Goal: Task Accomplishment & Management: Manage account settings

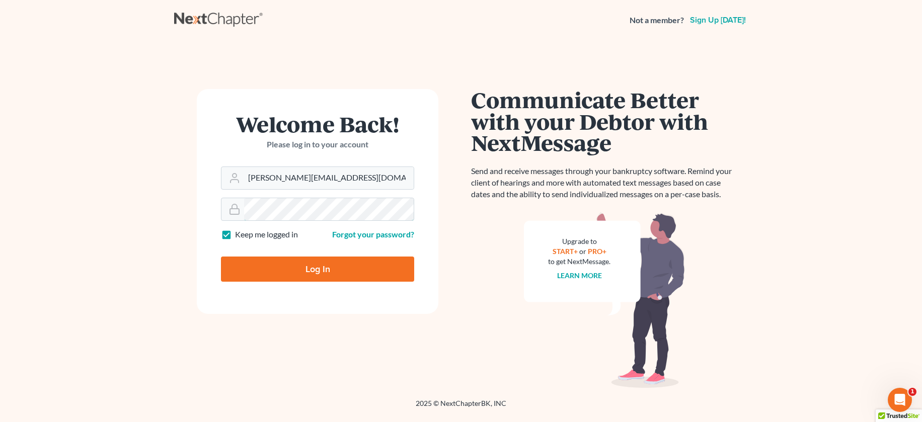
click at [221, 257] on input "Log In" at bounding box center [317, 269] width 193 height 25
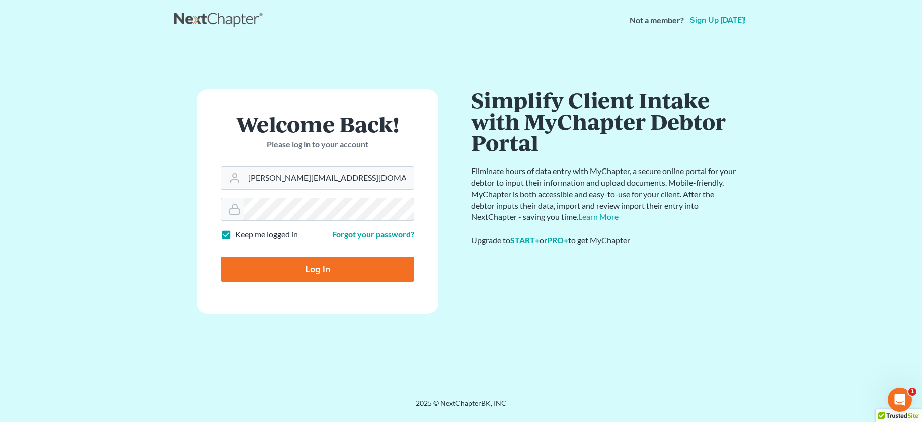
type input "Thinking..."
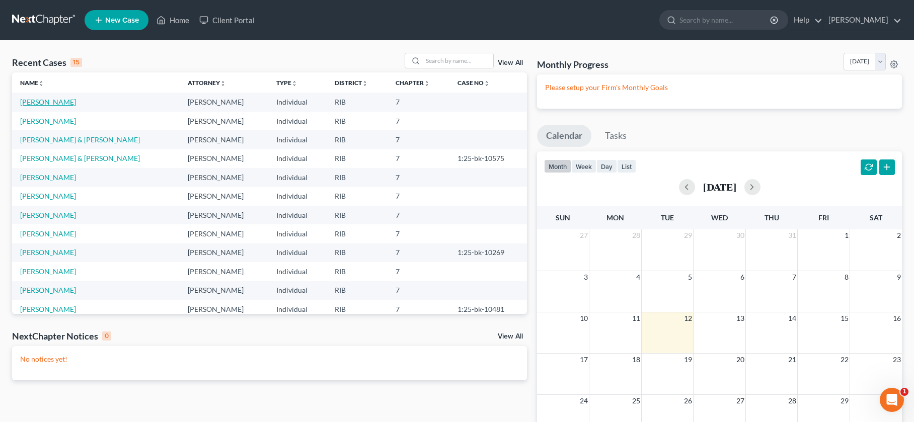
click at [28, 103] on link "Diep, Emely" at bounding box center [48, 102] width 56 height 9
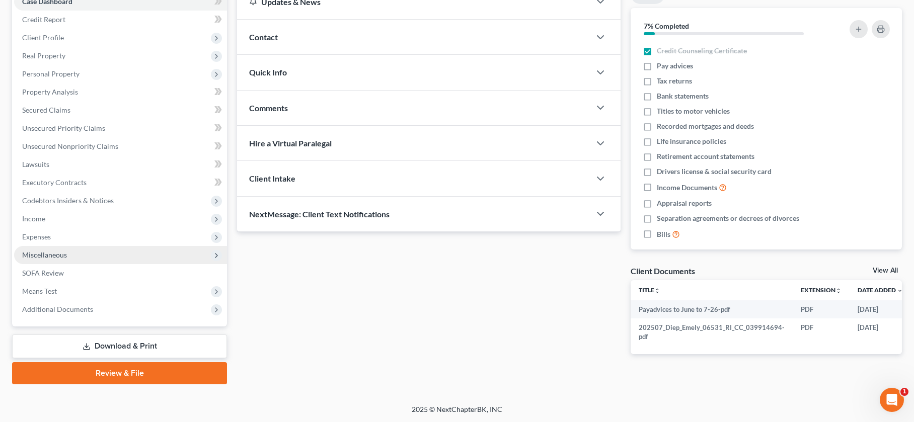
scroll to position [113, 0]
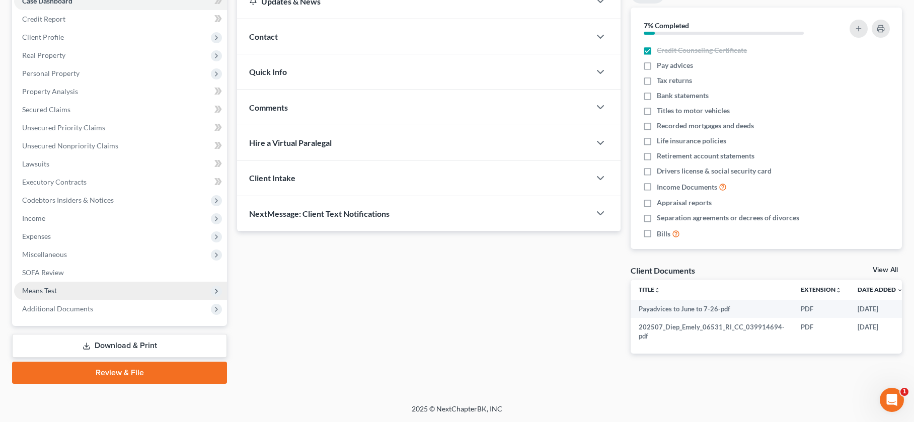
click at [135, 287] on span "Means Test" at bounding box center [120, 291] width 213 height 18
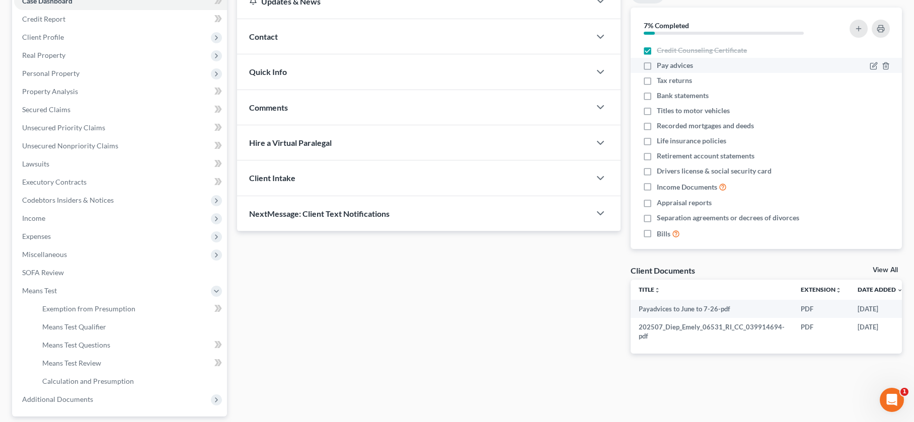
click at [657, 68] on label "Pay advices" at bounding box center [675, 65] width 36 height 10
click at [661, 67] on input "Pay advices" at bounding box center [664, 63] width 7 height 7
checkbox input "true"
drag, startPoint x: 647, startPoint y: 80, endPoint x: 643, endPoint y: 91, distance: 12.4
click at [657, 80] on label "Tax returns" at bounding box center [674, 80] width 35 height 10
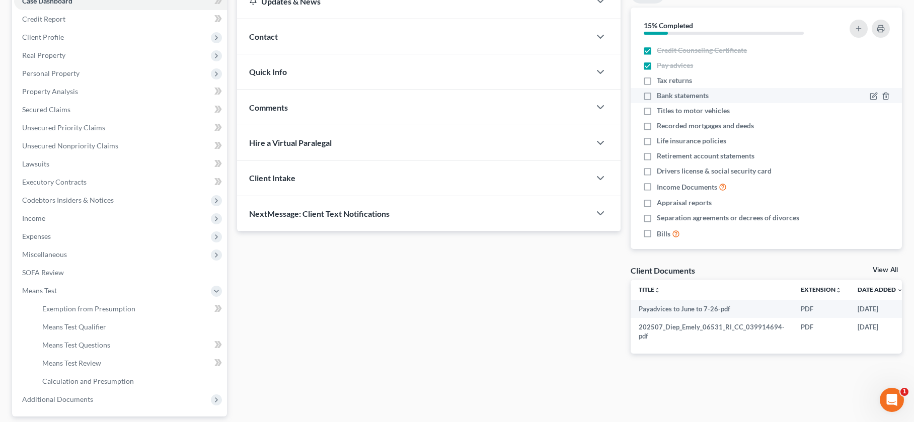
click at [661, 80] on input "Tax returns" at bounding box center [664, 78] width 7 height 7
checkbox input "true"
click at [657, 97] on label "Bank statements" at bounding box center [683, 96] width 52 height 10
click at [661, 97] on input "Bank statements" at bounding box center [664, 94] width 7 height 7
checkbox input "true"
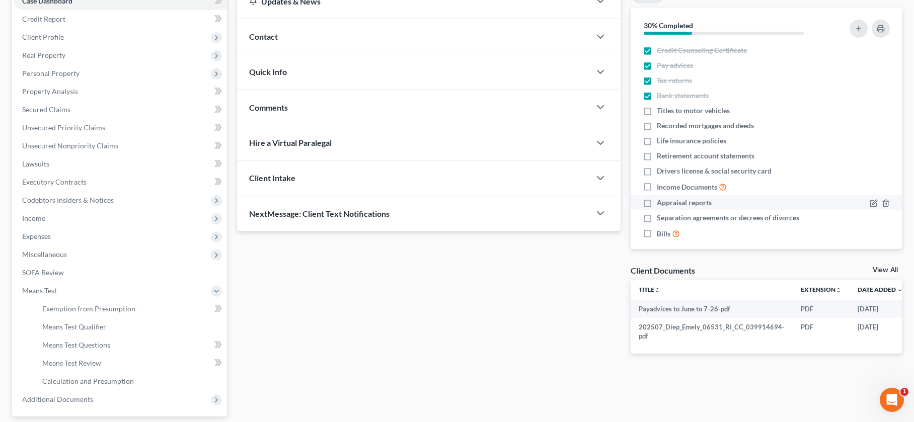
drag, startPoint x: 647, startPoint y: 173, endPoint x: 645, endPoint y: 204, distance: 31.2
click at [657, 173] on label "Drivers license & social security card" at bounding box center [714, 171] width 115 height 10
click at [661, 173] on input "Drivers license & social security card" at bounding box center [664, 169] width 7 height 7
checkbox input "true"
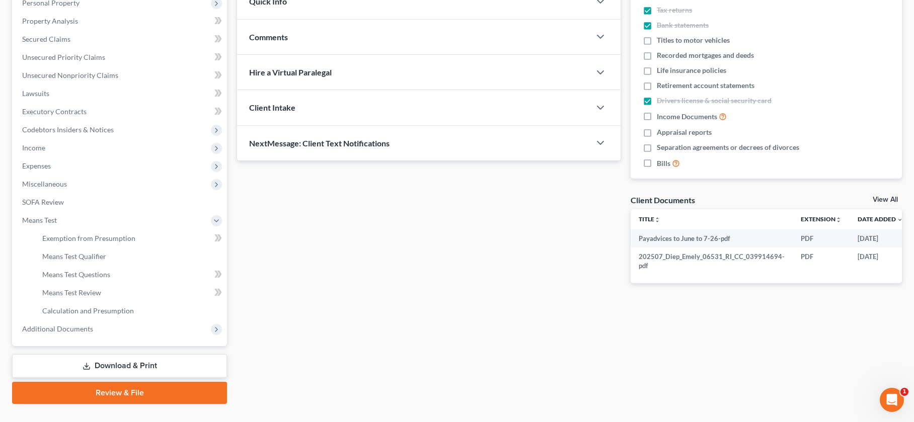
scroll to position [203, 0]
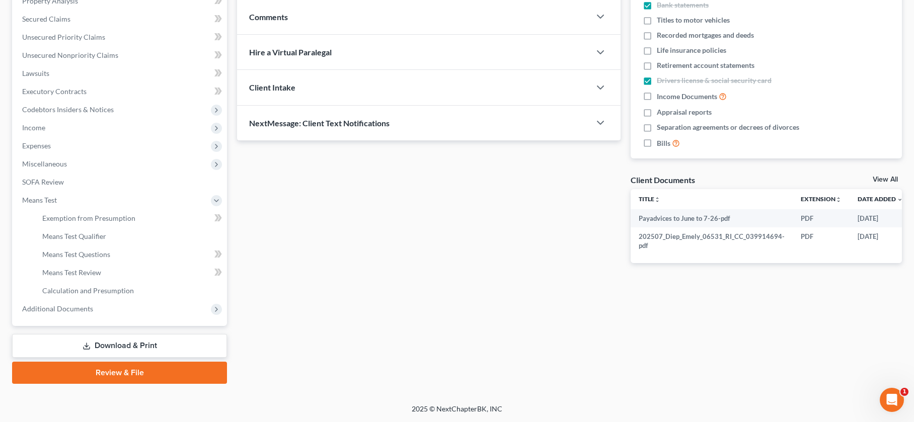
click at [148, 347] on link "Download & Print" at bounding box center [119, 346] width 215 height 24
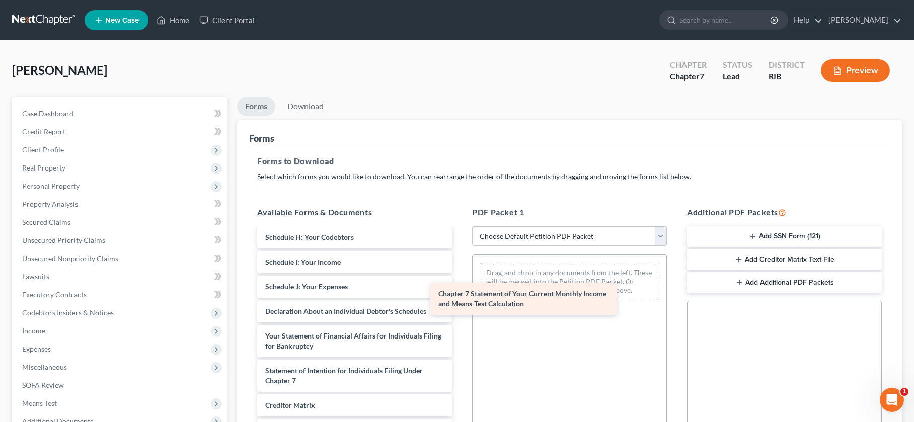
scroll to position [265, 0]
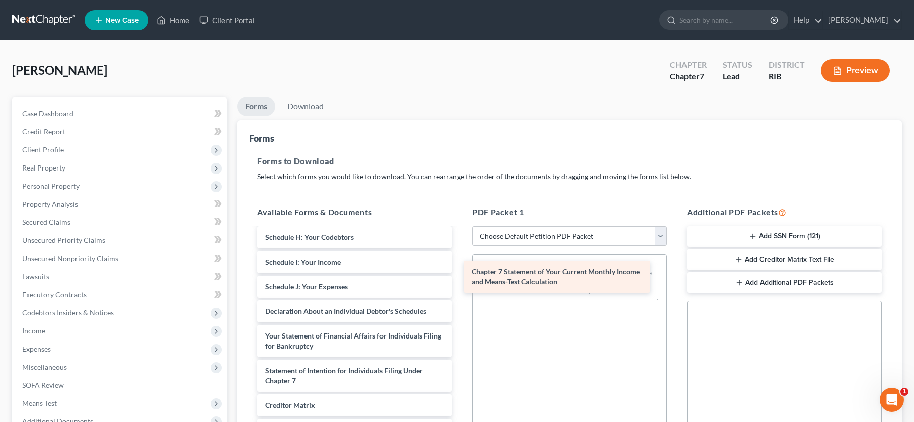
drag, startPoint x: 347, startPoint y: 384, endPoint x: 553, endPoint y: 285, distance: 228.9
click at [460, 285] on div "Chapter 7 Statement of Your Current Monthly Income and Means-Test Calculation P…" at bounding box center [354, 247] width 211 height 506
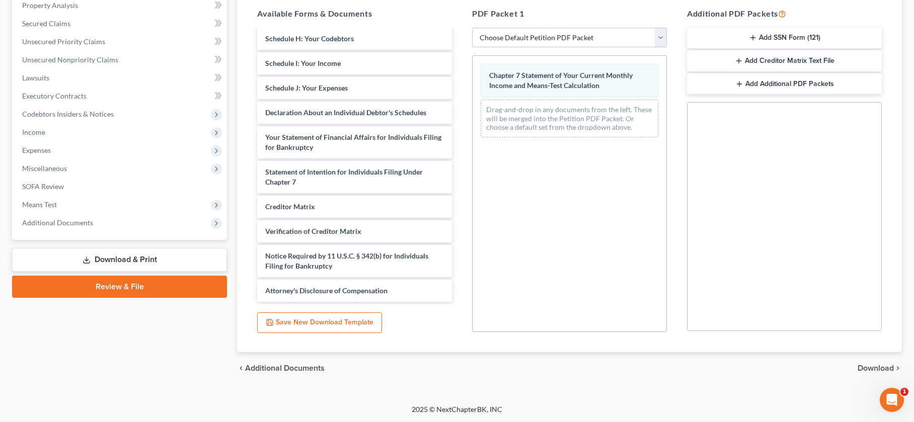
scroll to position [199, 0]
click at [863, 365] on span "Download" at bounding box center [876, 368] width 36 height 8
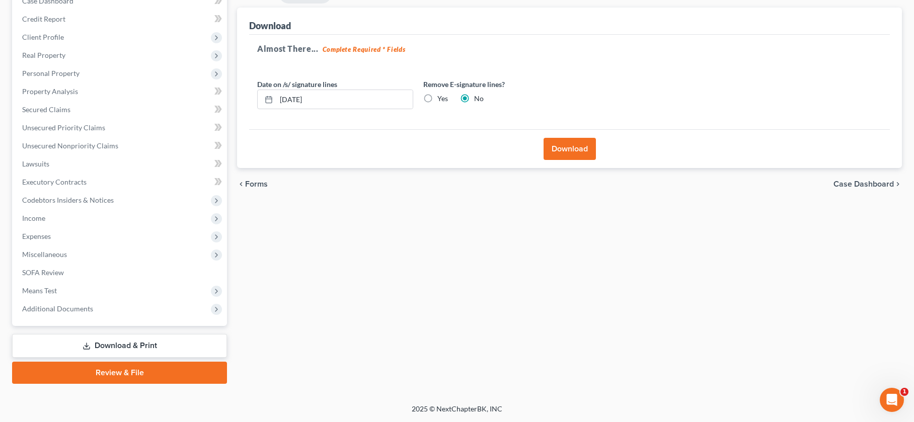
scroll to position [113, 0]
click at [265, 99] on icon at bounding box center [269, 100] width 8 height 8
click at [294, 102] on input "08/12/2025" at bounding box center [344, 99] width 136 height 19
click at [292, 103] on input "08/12/2025" at bounding box center [344, 99] width 136 height 19
type input "08/015/2025"
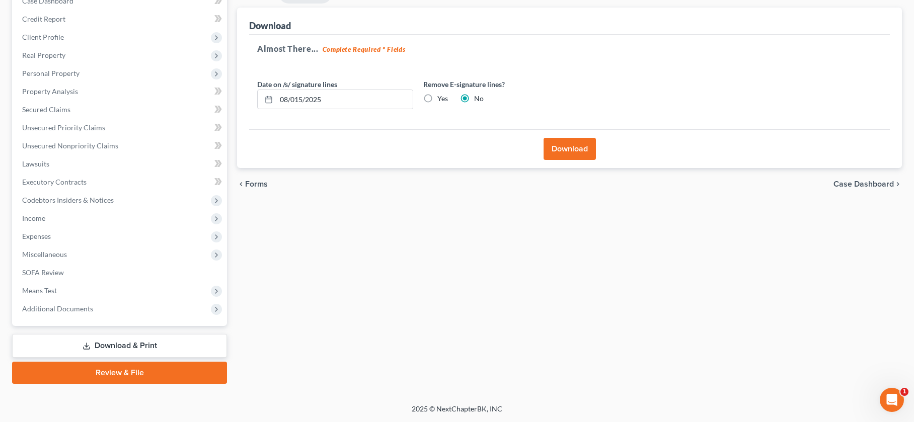
click at [567, 150] on button "Download" at bounding box center [570, 149] width 52 height 22
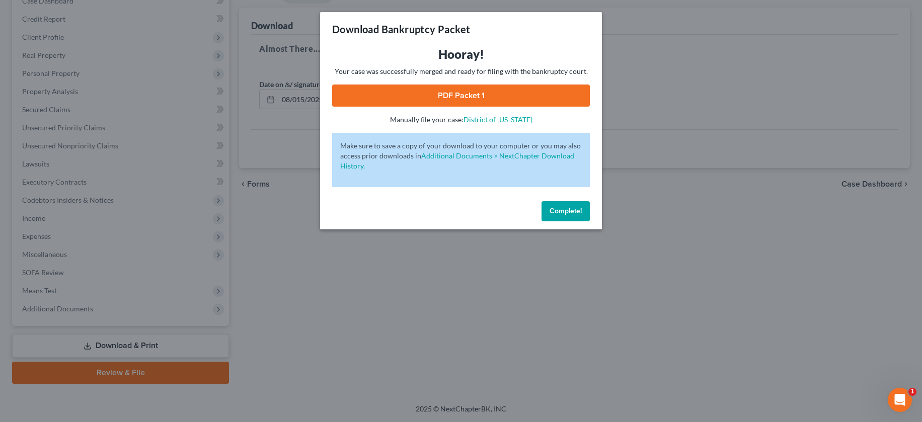
drag, startPoint x: 567, startPoint y: 208, endPoint x: 502, endPoint y: 97, distance: 129.5
click at [501, 101] on div "Download Bankruptcy Packet Hooray! Your case was successfully merged and ready …" at bounding box center [461, 120] width 282 height 217
click at [500, 94] on link "PDF Packet 1" at bounding box center [461, 96] width 258 height 22
drag, startPoint x: 566, startPoint y: 200, endPoint x: 565, endPoint y: 208, distance: 8.6
click at [565, 202] on div "Complete!" at bounding box center [461, 213] width 282 height 32
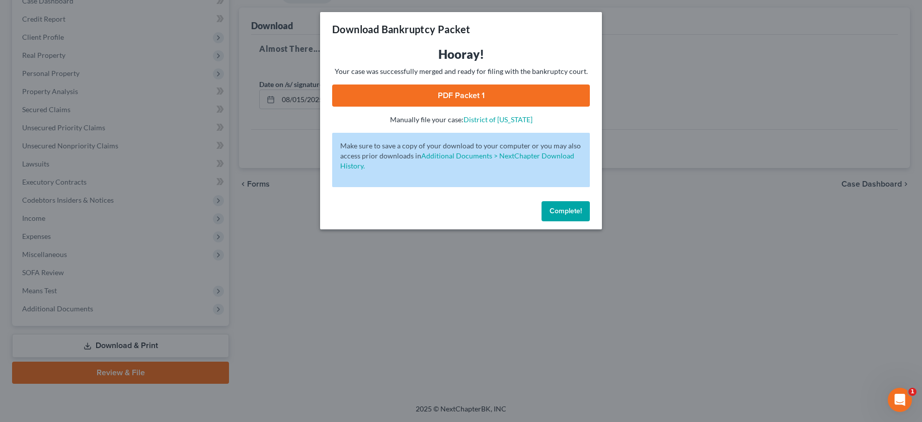
click at [565, 210] on span "Complete!" at bounding box center [566, 211] width 32 height 9
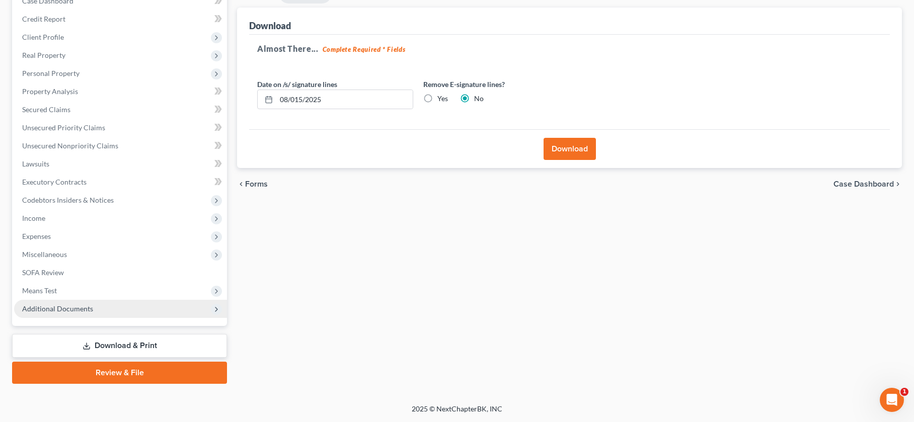
click at [37, 309] on span "Additional Documents" at bounding box center [57, 308] width 71 height 9
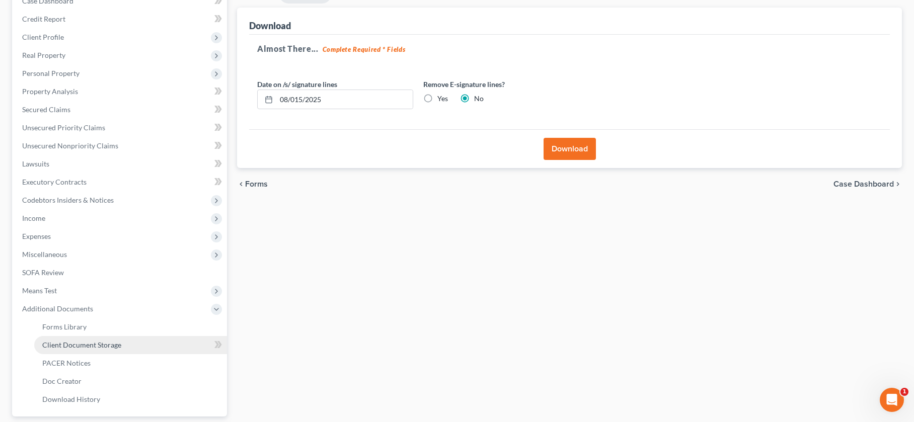
click at [96, 345] on span "Client Document Storage" at bounding box center [81, 345] width 79 height 9
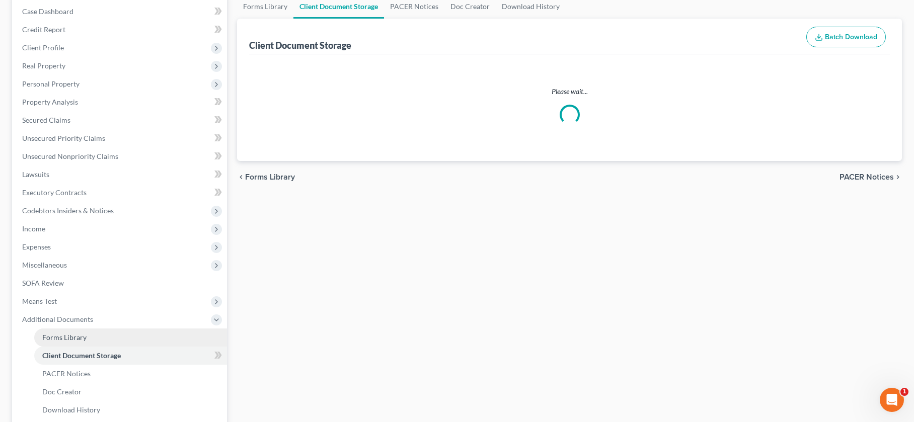
select select "0"
select select "5"
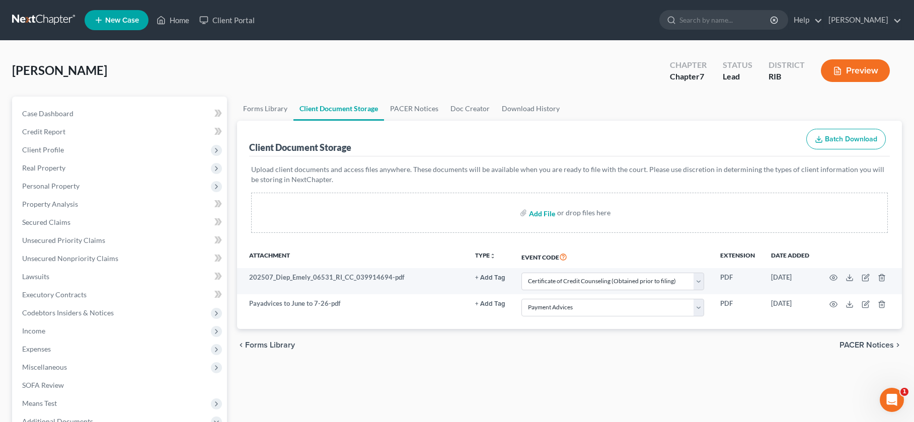
click at [547, 215] on input "file" at bounding box center [541, 213] width 24 height 18
click at [532, 213] on input "file" at bounding box center [541, 213] width 24 height 18
type input "C:\fakepath\Means test for filing.pdf"
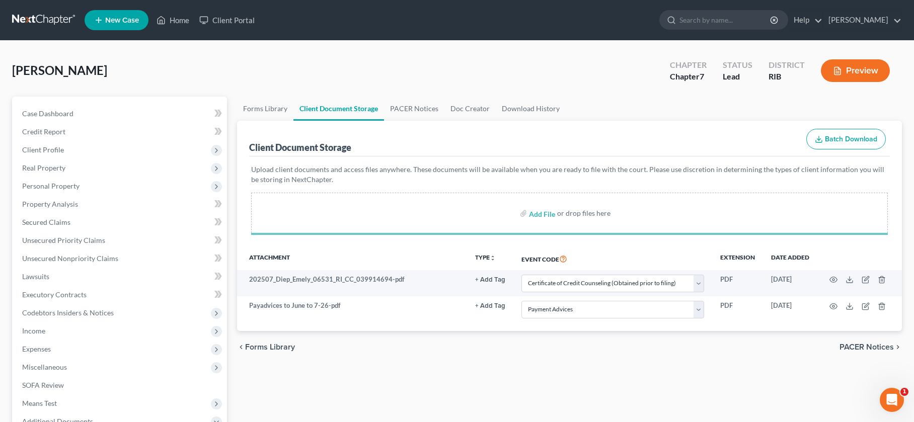
select select "0"
select select "5"
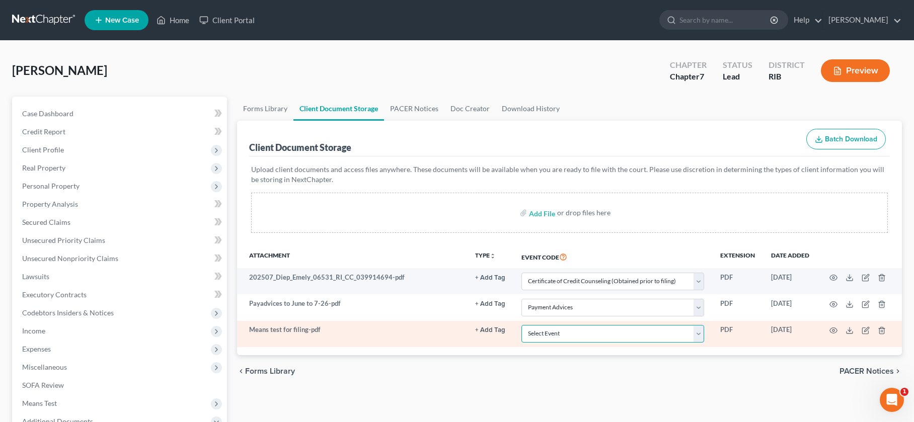
click at [702, 334] on select "Select Event Certificate of Credit Counseling (Obtained prior to filing) Chapte…" at bounding box center [612, 334] width 183 height 18
select select "3"
click at [521, 325] on select "Select Event Certificate of Credit Counseling (Obtained prior to filing) Chapte…" at bounding box center [612, 334] width 183 height 18
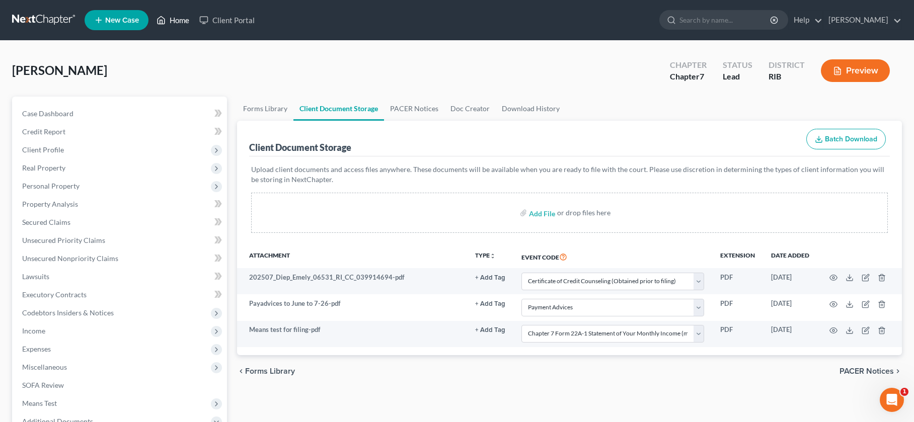
click at [180, 19] on link "Home" at bounding box center [172, 20] width 43 height 18
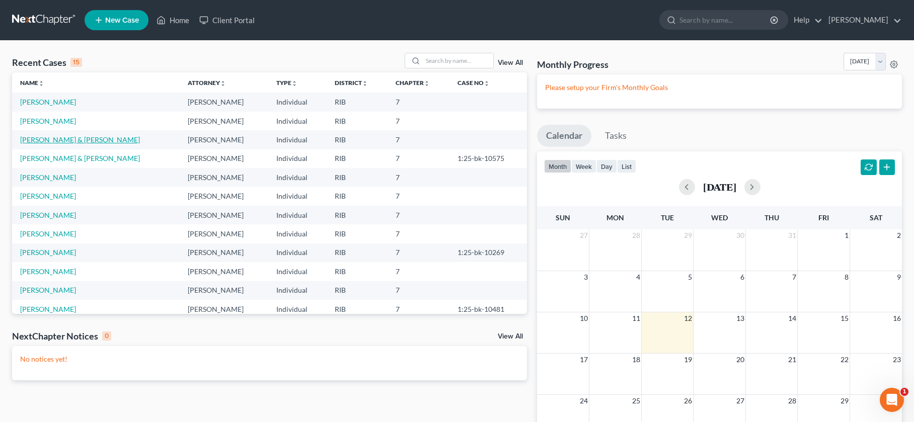
click at [81, 138] on link "Powell, Ashlee & Michael" at bounding box center [80, 139] width 120 height 9
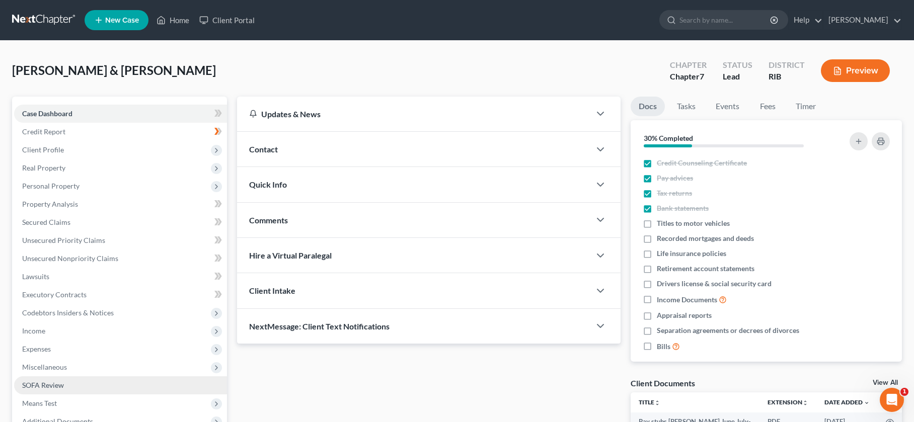
scroll to position [125, 0]
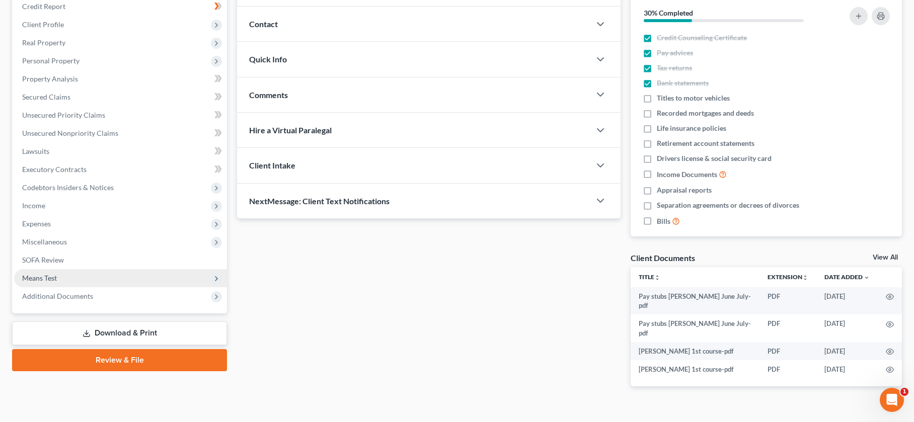
click at [129, 278] on span "Means Test" at bounding box center [120, 278] width 213 height 18
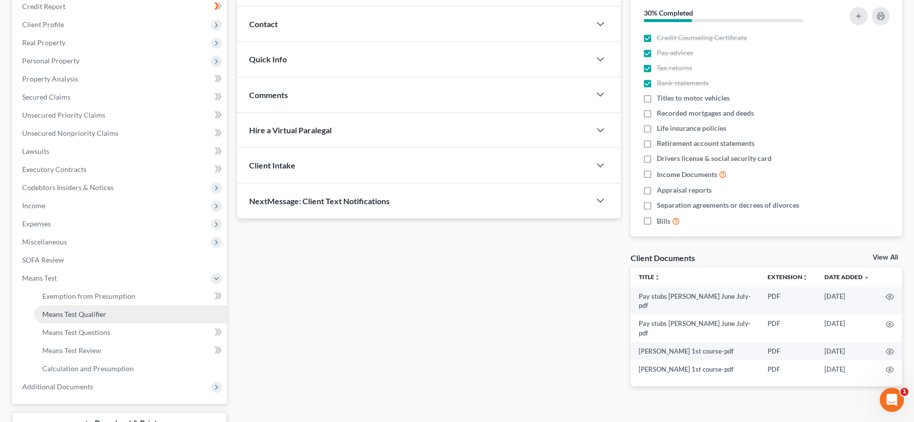
click at [116, 312] on link "Means Test Qualifier" at bounding box center [130, 314] width 193 height 18
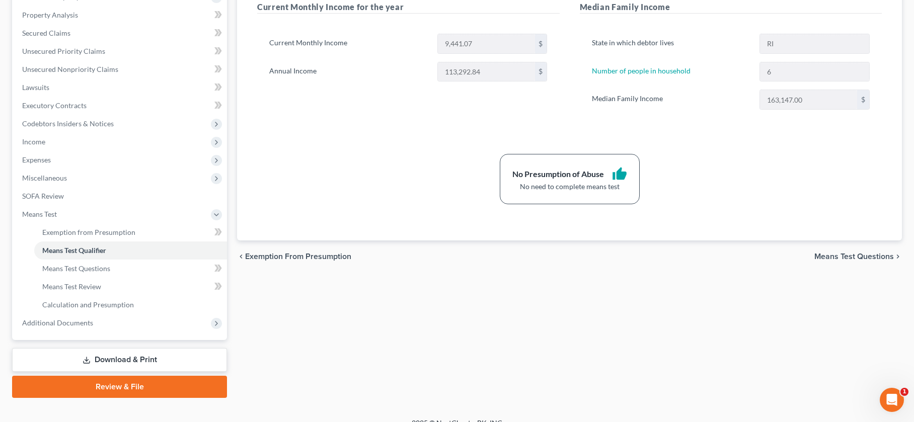
scroll to position [190, 0]
click at [150, 356] on link "Download & Print" at bounding box center [119, 360] width 215 height 24
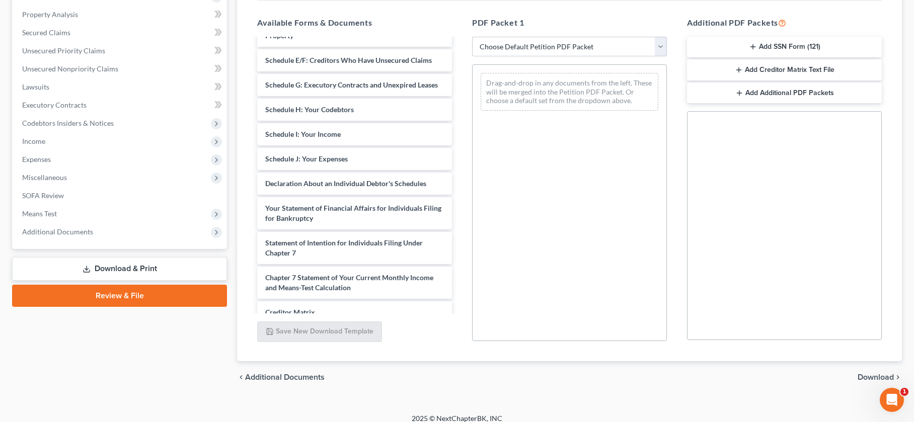
scroll to position [190, 0]
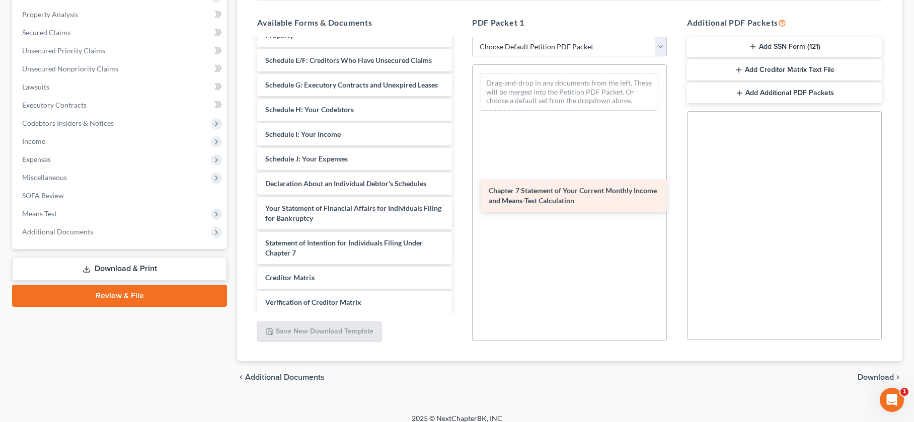
drag, startPoint x: 347, startPoint y: 303, endPoint x: 573, endPoint y: 159, distance: 267.8
click at [460, 150] on div "Chapter 7 Statement of Your Current Monthly Income and Means-Test Calculation P…" at bounding box center [354, 95] width 211 height 556
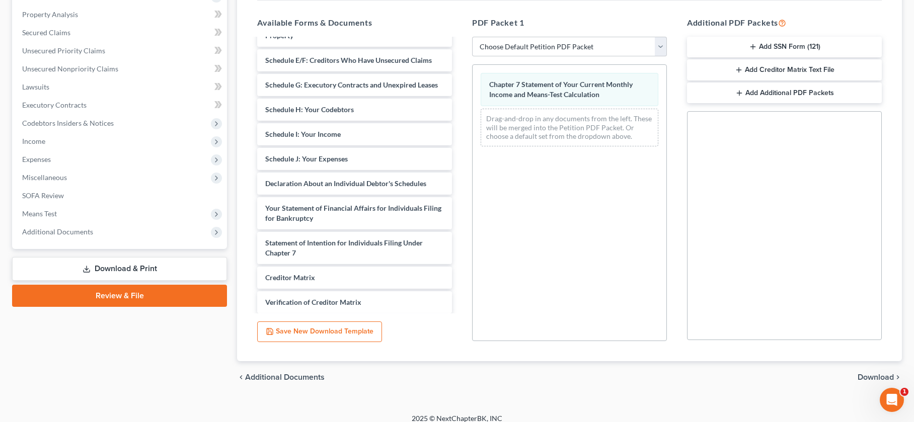
click at [866, 371] on div "chevron_left Additional Documents Download chevron_right" at bounding box center [569, 377] width 665 height 32
click at [865, 373] on span "Download" at bounding box center [876, 377] width 36 height 8
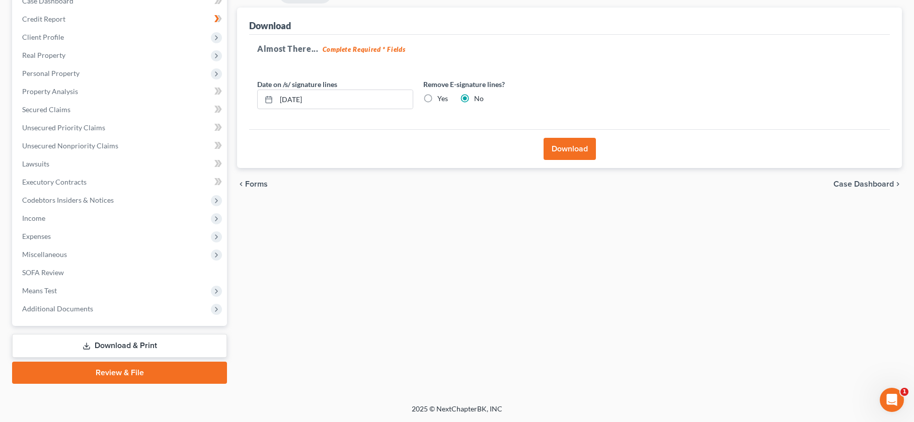
scroll to position [113, 0]
click at [297, 99] on input "08/12/2025" at bounding box center [344, 99] width 136 height 19
type input "08/15/2025"
click at [571, 151] on button "Download" at bounding box center [570, 149] width 52 height 22
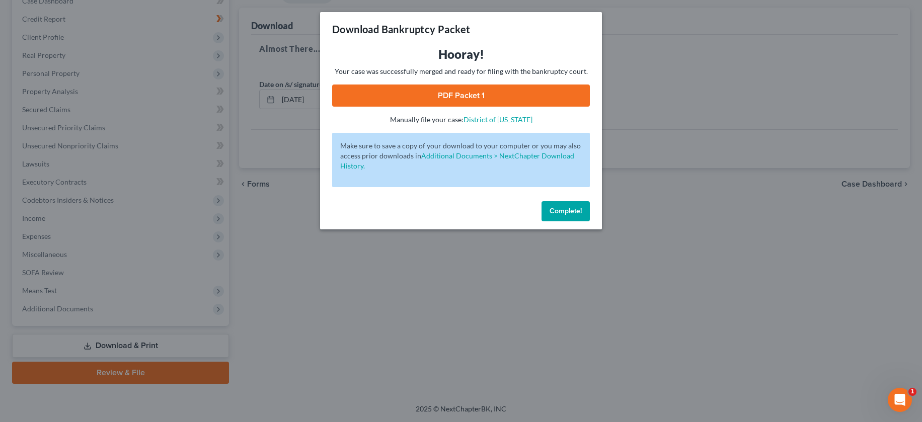
click at [460, 100] on link "PDF Packet 1" at bounding box center [461, 96] width 258 height 22
click at [554, 214] on span "Complete!" at bounding box center [566, 211] width 32 height 9
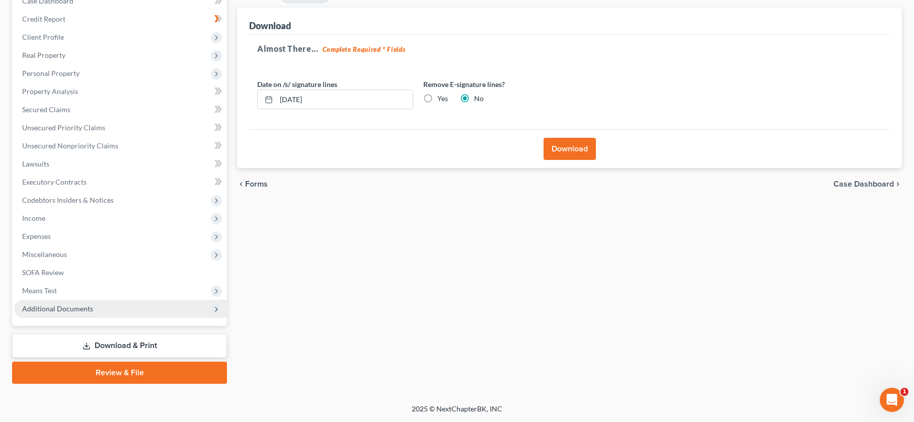
click at [92, 311] on span "Additional Documents" at bounding box center [120, 309] width 213 height 18
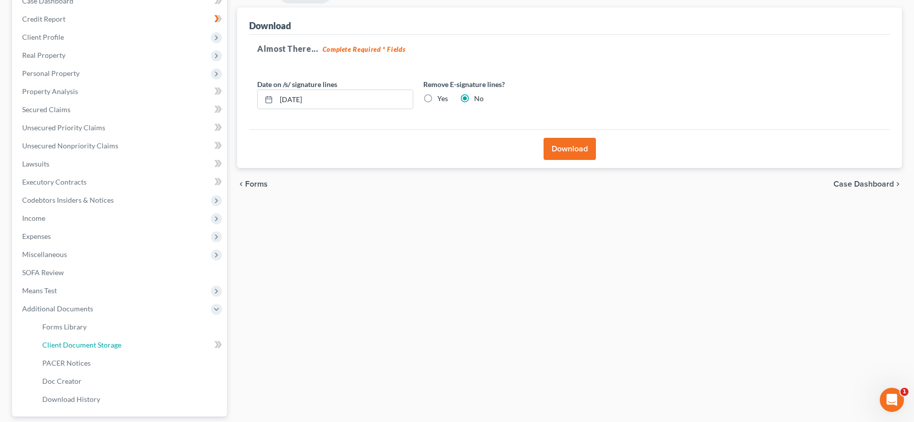
drag, startPoint x: 102, startPoint y: 346, endPoint x: 478, endPoint y: 223, distance: 395.5
click at [102, 346] on span "Client Document Storage" at bounding box center [81, 345] width 79 height 9
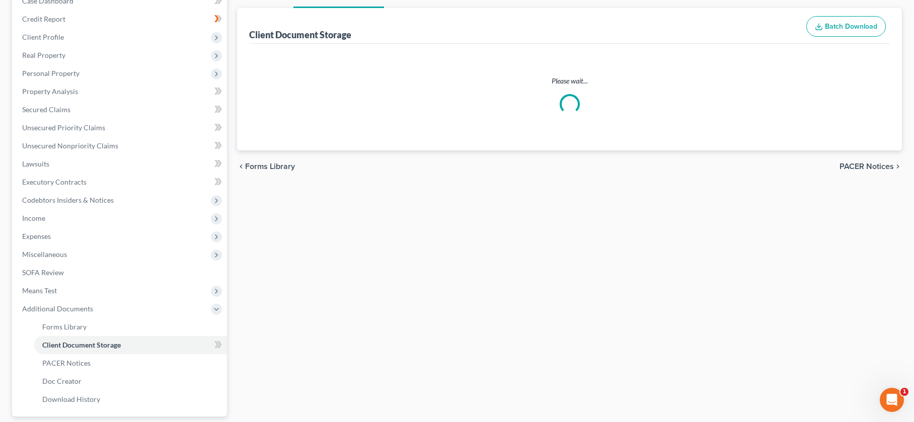
scroll to position [111, 0]
select select "0"
select select "5"
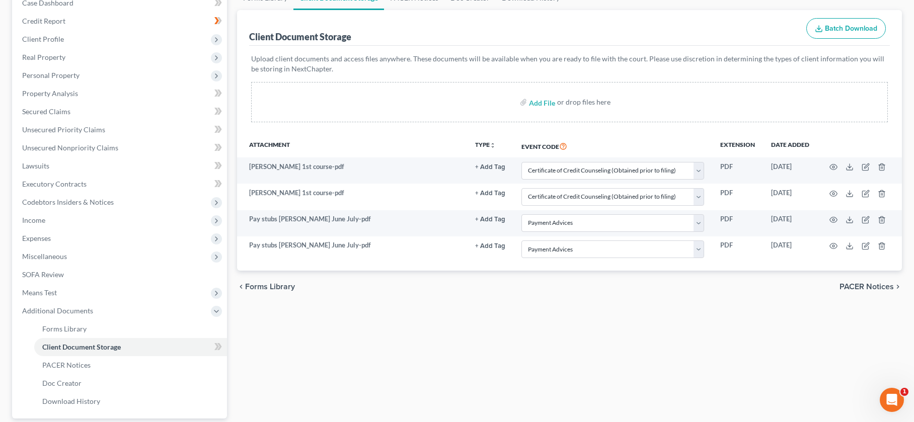
scroll to position [0, 0]
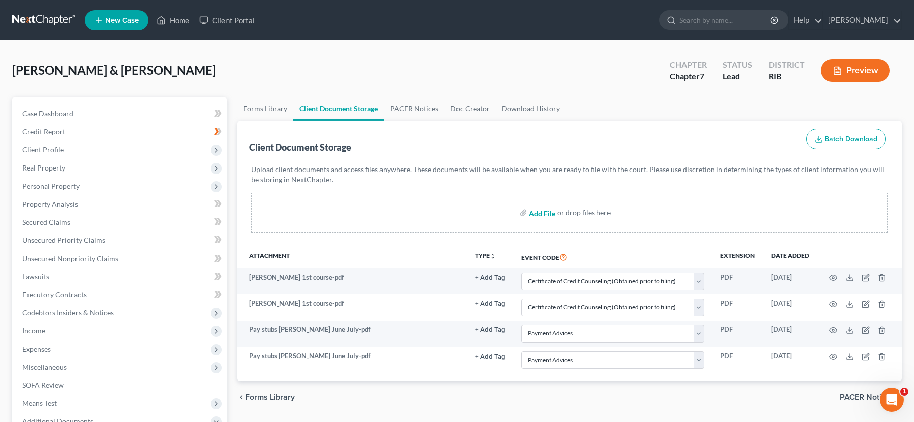
click at [539, 214] on input "file" at bounding box center [541, 213] width 24 height 18
type input "C:\fakepath\Means test for filing.pdf"
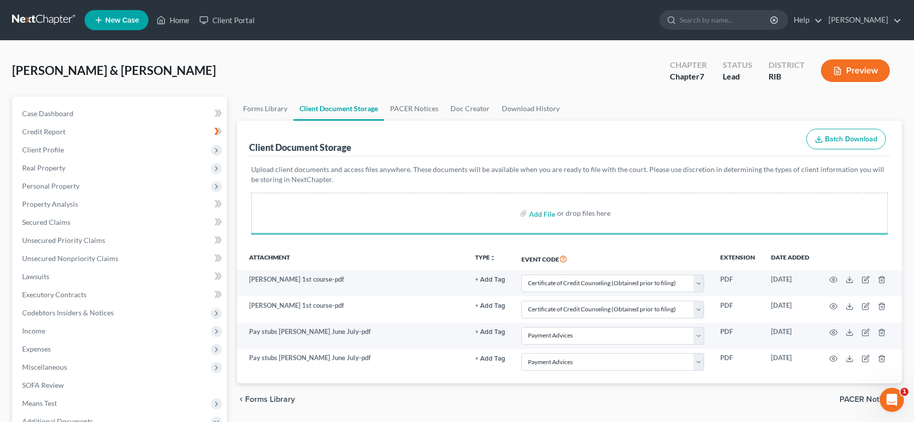
select select "0"
select select "5"
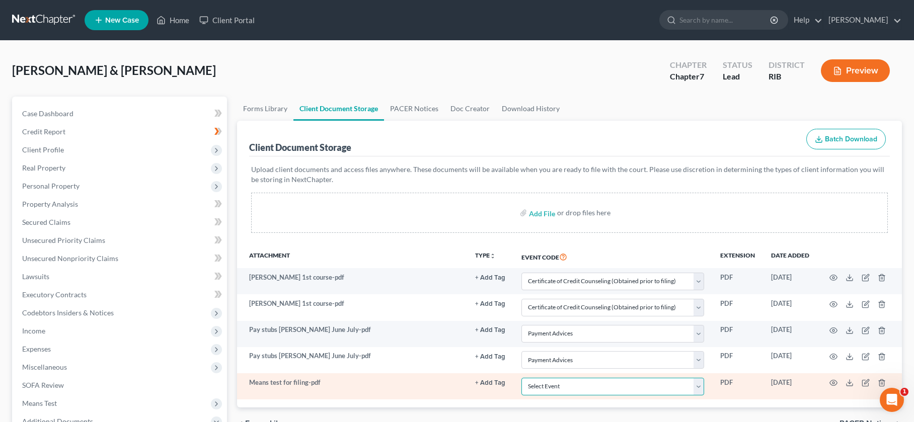
click at [693, 388] on select "Select Event Certificate of Credit Counseling (Obtained prior to filing) Chapte…" at bounding box center [612, 387] width 183 height 18
select select "3"
click at [521, 378] on select "Select Event Certificate of Credit Counseling (Obtained prior to filing) Chapte…" at bounding box center [612, 387] width 183 height 18
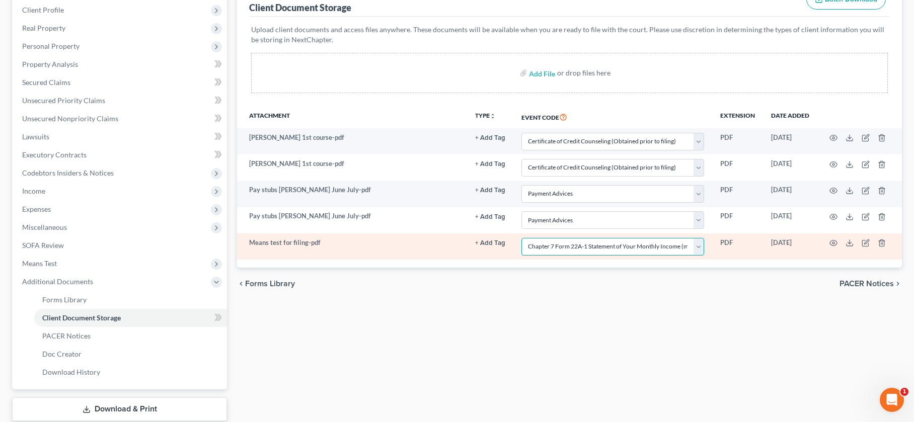
scroll to position [140, 0]
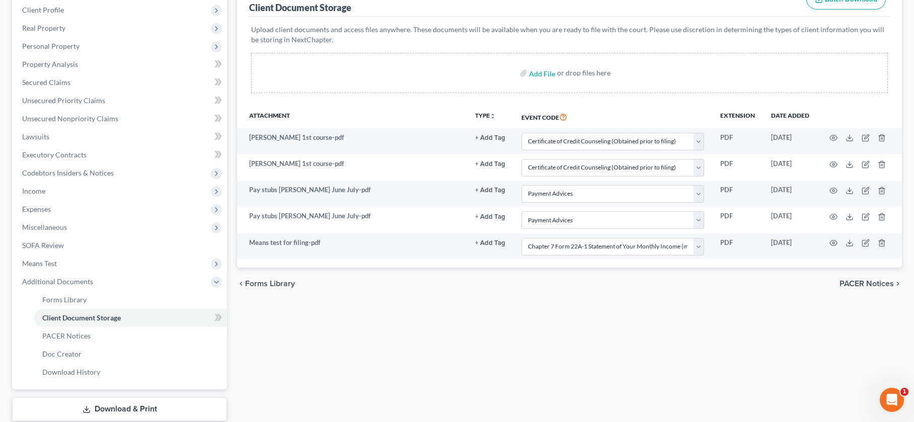
click at [856, 278] on div "chevron_left Forms Library PACER Notices chevron_right" at bounding box center [569, 284] width 665 height 32
click at [853, 282] on span "PACER Notices" at bounding box center [866, 284] width 54 height 8
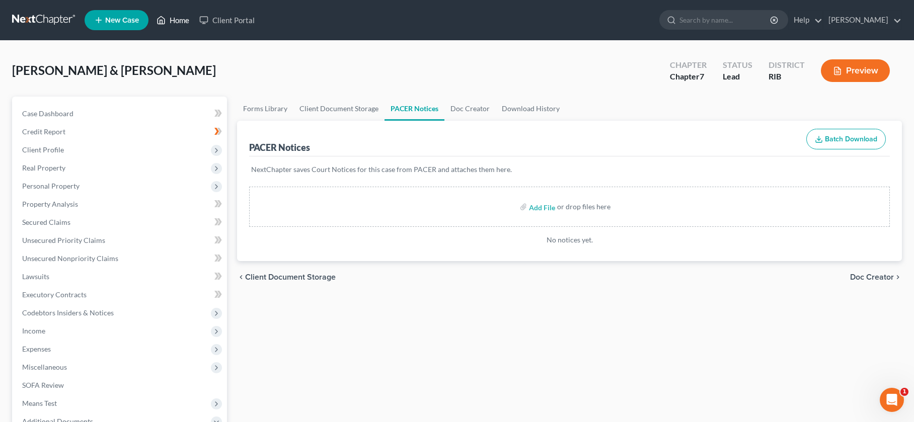
click at [182, 27] on link "Home" at bounding box center [172, 20] width 43 height 18
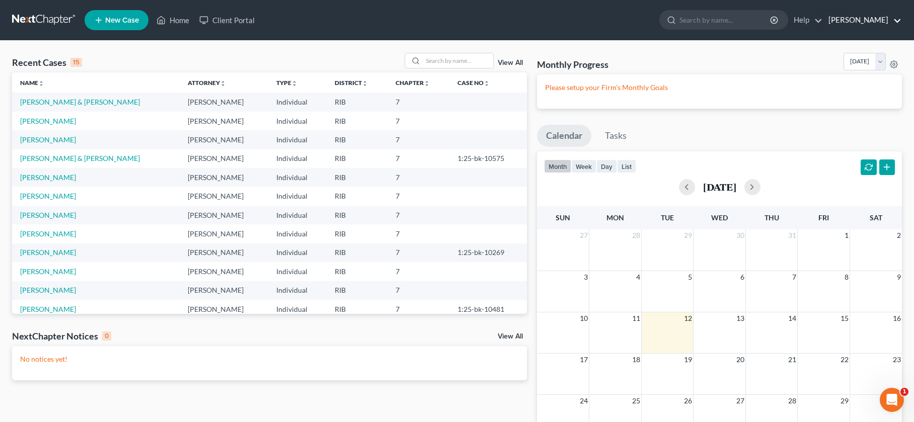
click at [853, 21] on link "Robert Lapointe" at bounding box center [862, 20] width 78 height 18
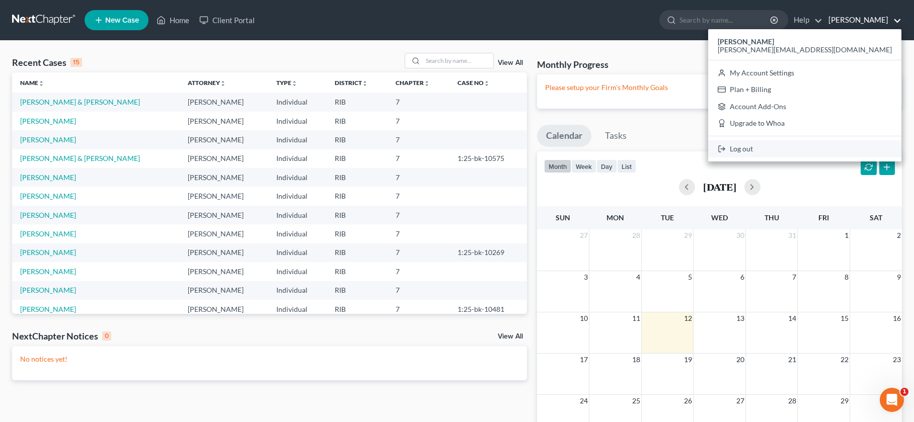
click at [824, 152] on link "Log out" at bounding box center [804, 148] width 193 height 17
